Goal: Navigation & Orientation: Find specific page/section

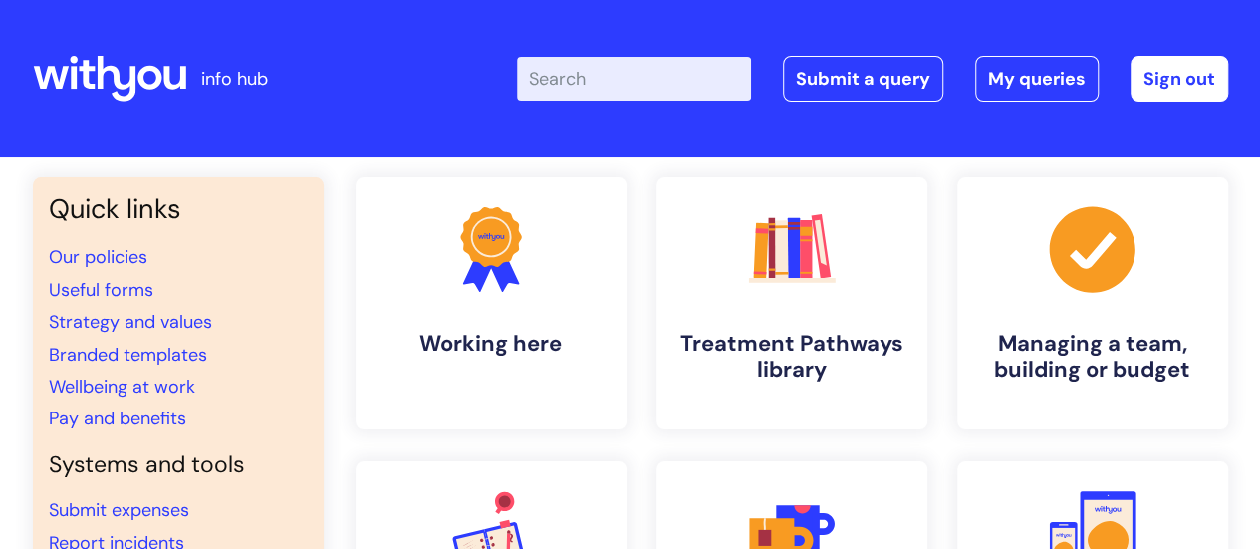
click at [786, 139] on header "info hub Enter your search term here... Search Submit a query My queries Welcom…" at bounding box center [630, 78] width 1260 height 157
